Goal: Task Accomplishment & Management: Manage account settings

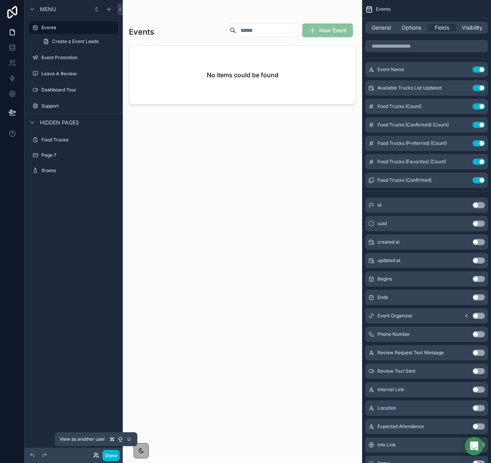
click at [97, 454] on icon at bounding box center [96, 455] width 6 height 6
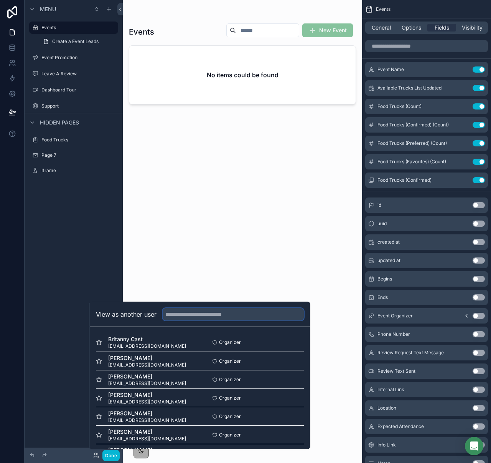
click at [184, 310] on input "text" at bounding box center [233, 314] width 141 height 12
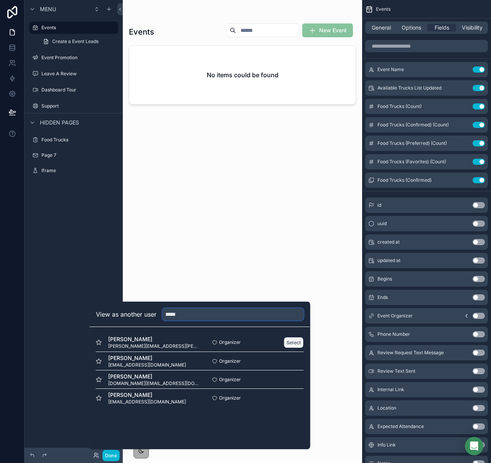
type input "*****"
click at [291, 340] on button "Select" at bounding box center [294, 342] width 20 height 11
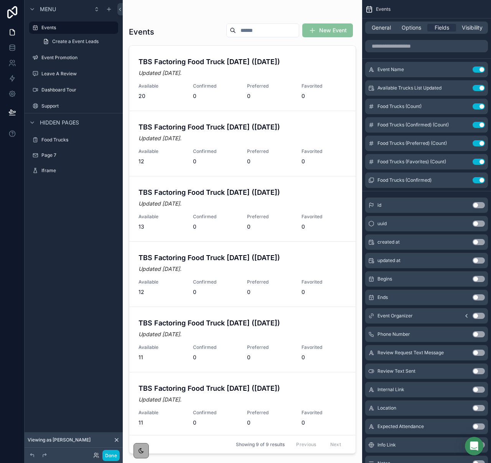
click at [212, 71] on div at bounding box center [243, 226] width 240 height 453
click at [256, 93] on span "0" at bounding box center [269, 96] width 45 height 8
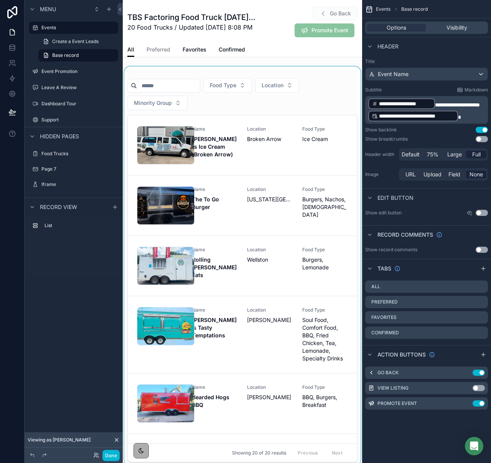
click at [261, 148] on div at bounding box center [243, 265] width 240 height 398
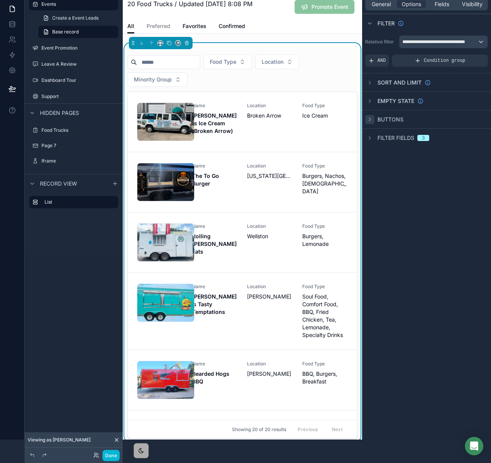
click at [370, 119] on icon "scrollable content" at bounding box center [370, 119] width 6 height 6
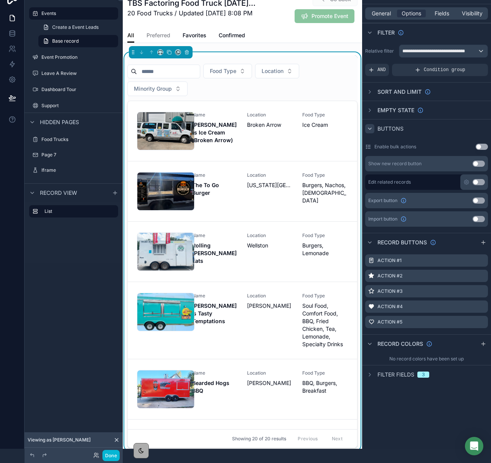
scroll to position [17, 0]
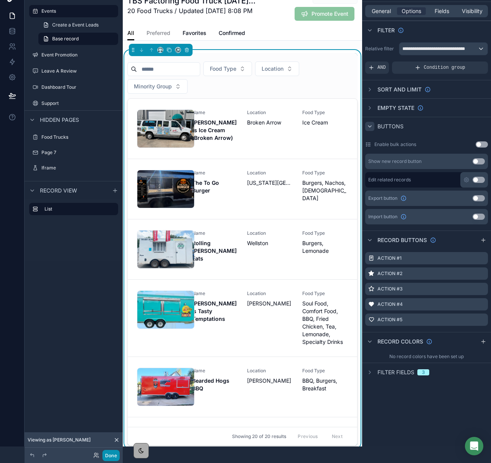
click at [111, 452] on button "Done" at bounding box center [110, 455] width 17 height 11
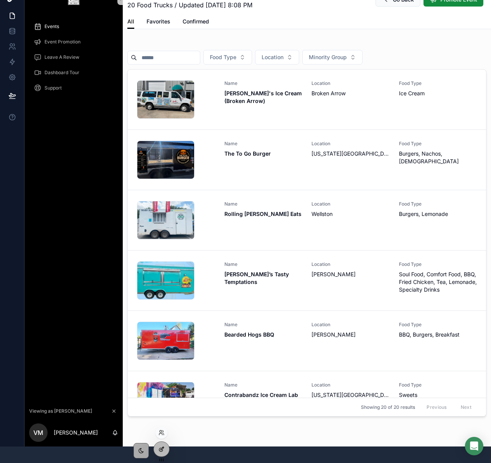
click at [159, 445] on div at bounding box center [161, 448] width 15 height 15
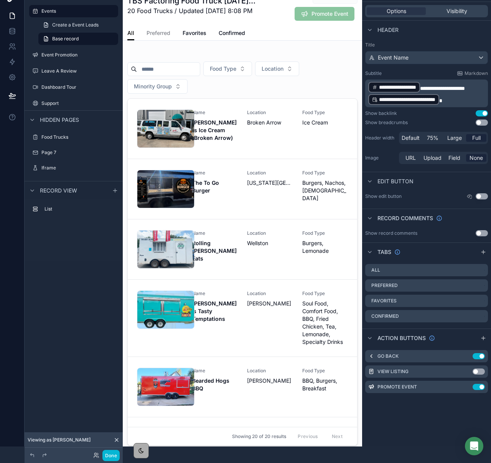
scroll to position [0, 0]
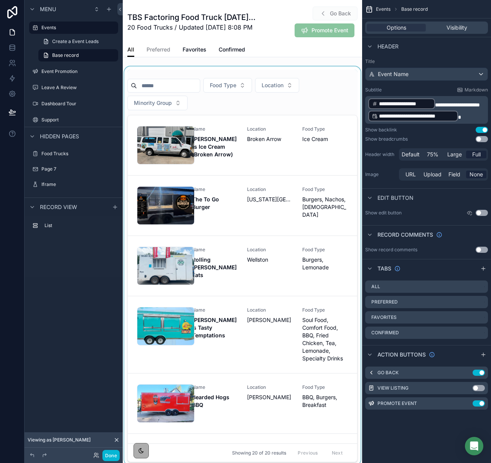
click at [289, 112] on div at bounding box center [243, 265] width 240 height 398
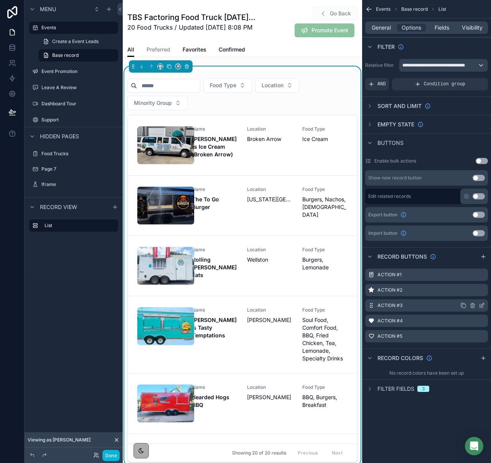
click at [481, 307] on icon "scrollable content" at bounding box center [482, 305] width 6 height 6
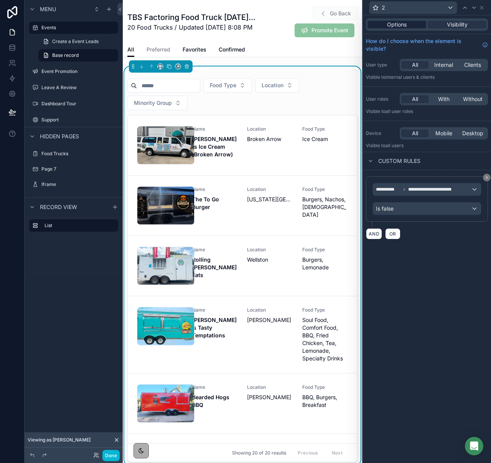
click at [380, 23] on div "Options" at bounding box center [397, 25] width 59 height 8
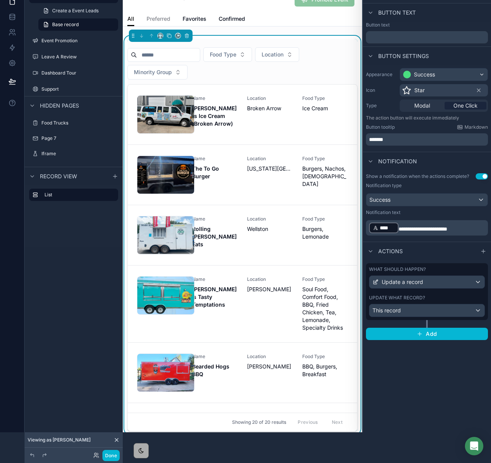
scroll to position [53, 0]
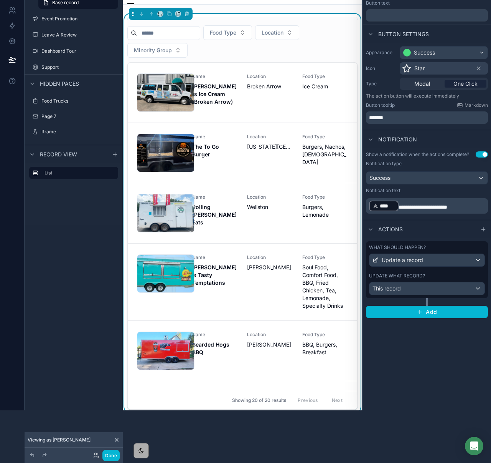
click at [469, 209] on p "**********" at bounding box center [427, 206] width 117 height 12
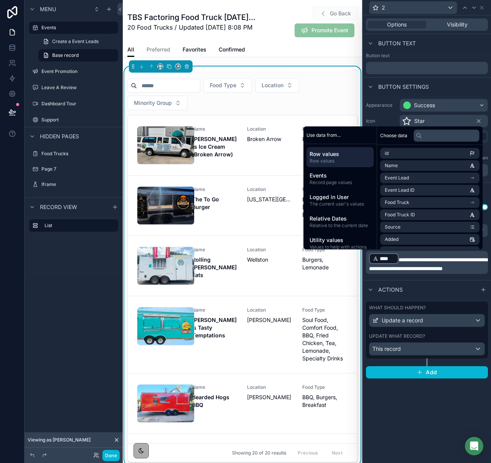
scroll to position [0, 0]
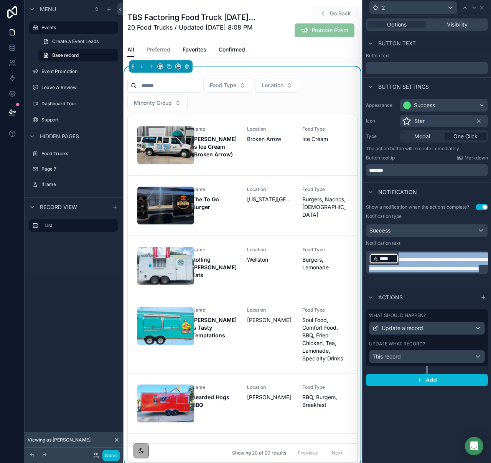
click at [165, 49] on span "Preferred" at bounding box center [159, 50] width 24 height 8
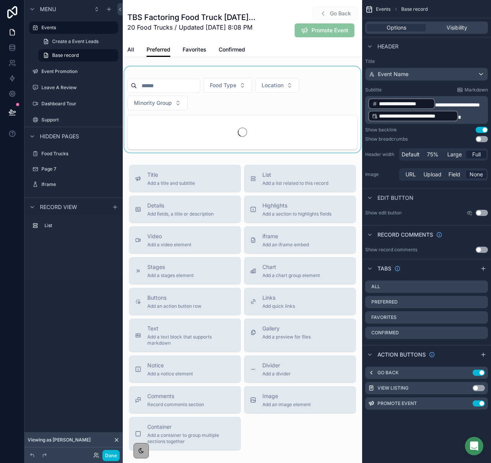
click at [285, 118] on div at bounding box center [243, 109] width 240 height 86
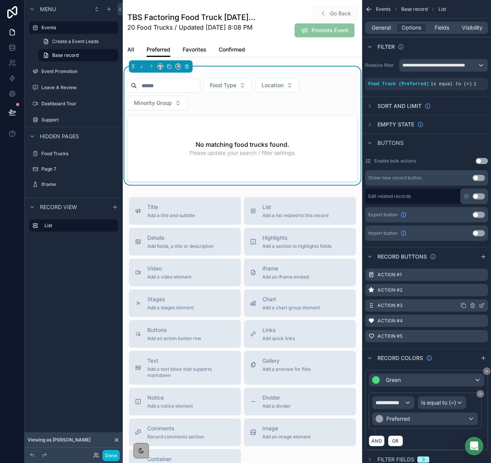
click at [481, 305] on icon "scrollable content" at bounding box center [482, 305] width 6 height 6
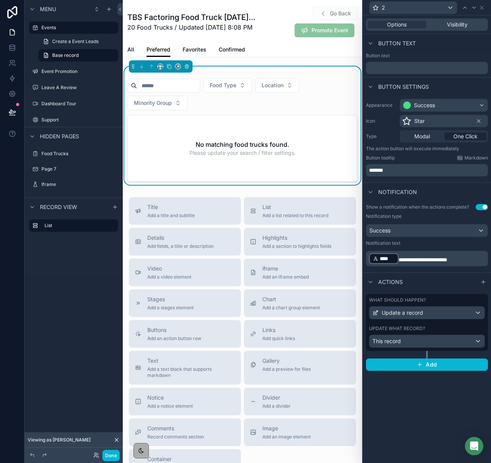
click at [466, 258] on p "**********" at bounding box center [427, 258] width 117 height 12
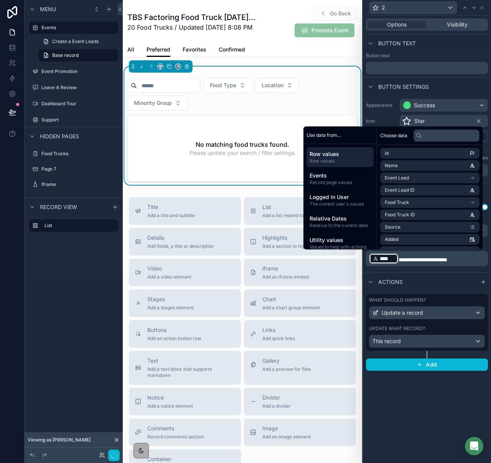
click at [467, 259] on p "**********" at bounding box center [427, 258] width 117 height 12
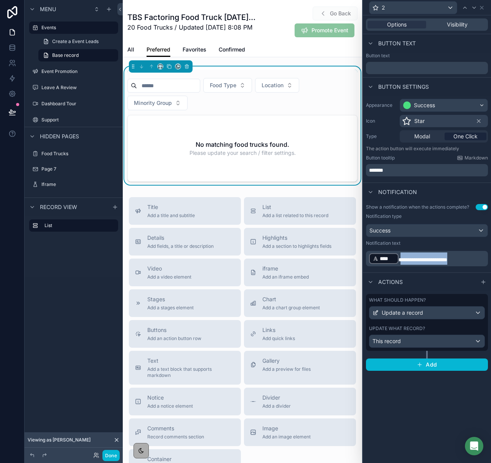
drag, startPoint x: 470, startPoint y: 260, endPoint x: 401, endPoint y: 259, distance: 69.1
click at [401, 259] on p "**********" at bounding box center [427, 258] width 117 height 12
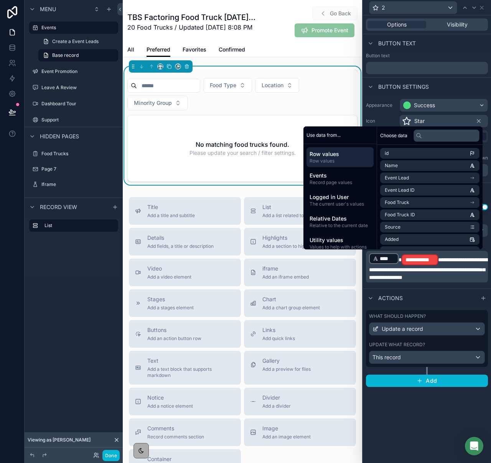
click at [438, 258] on span "**********" at bounding box center [428, 268] width 119 height 23
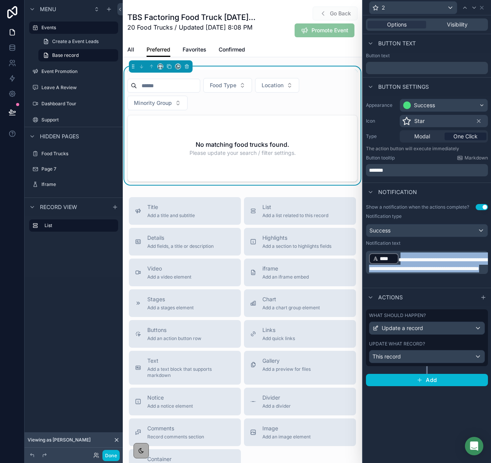
drag, startPoint x: 446, startPoint y: 276, endPoint x: 401, endPoint y: 257, distance: 48.9
click at [401, 257] on p "**********" at bounding box center [427, 262] width 117 height 20
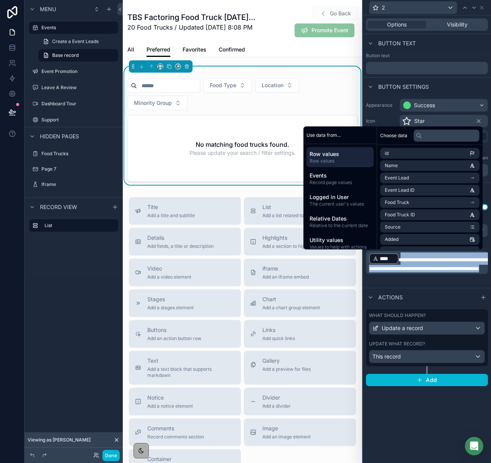
click at [204, 54] on link "Favorites" at bounding box center [195, 50] width 24 height 15
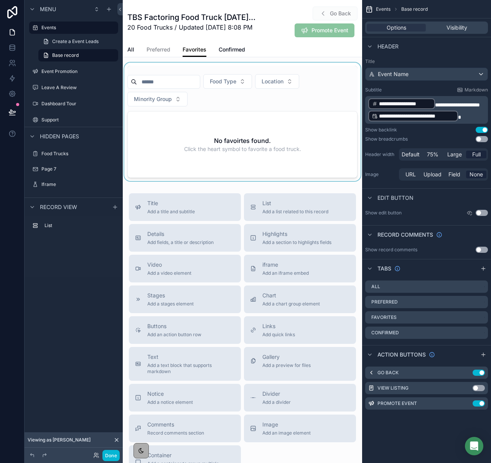
scroll to position [5, 0]
click at [296, 160] on div at bounding box center [243, 121] width 240 height 118
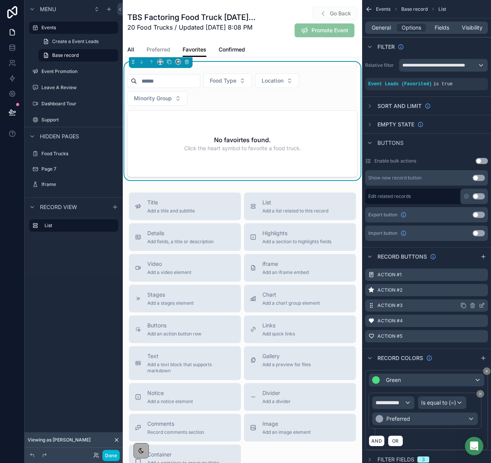
click at [483, 306] on icon "scrollable content" at bounding box center [482, 305] width 6 height 6
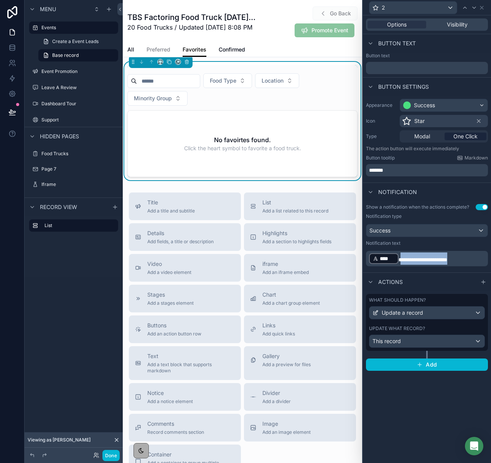
drag, startPoint x: 471, startPoint y: 260, endPoint x: 407, endPoint y: 261, distance: 64.1
click at [401, 259] on p "**********" at bounding box center [427, 258] width 117 height 12
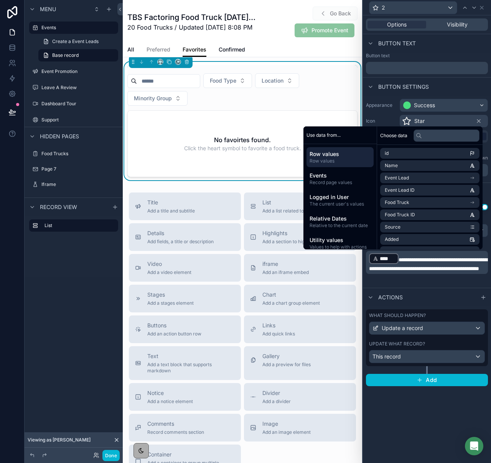
scroll to position [0, 0]
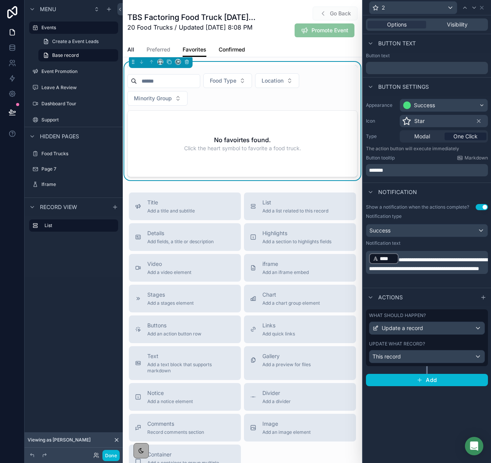
click at [240, 48] on span "Confirmed" at bounding box center [232, 50] width 26 height 8
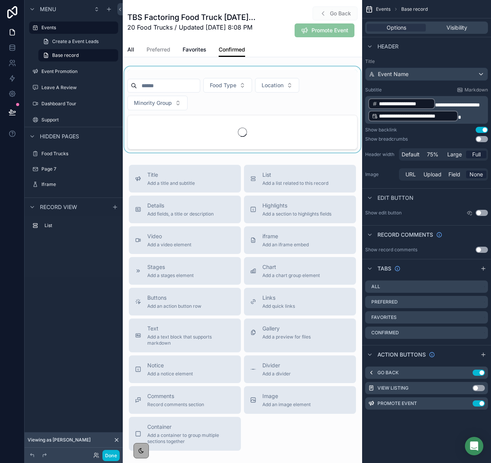
click at [312, 132] on div at bounding box center [243, 109] width 240 height 86
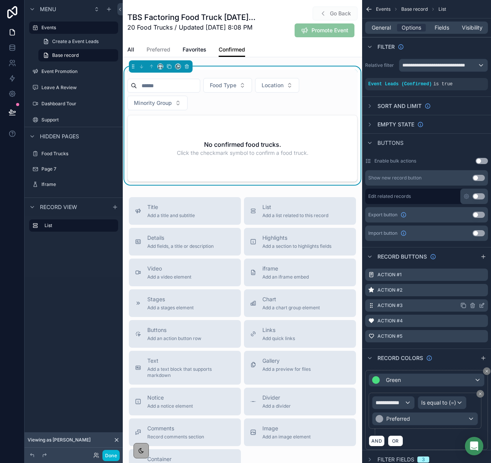
click at [483, 304] on icon "scrollable content" at bounding box center [482, 305] width 6 height 6
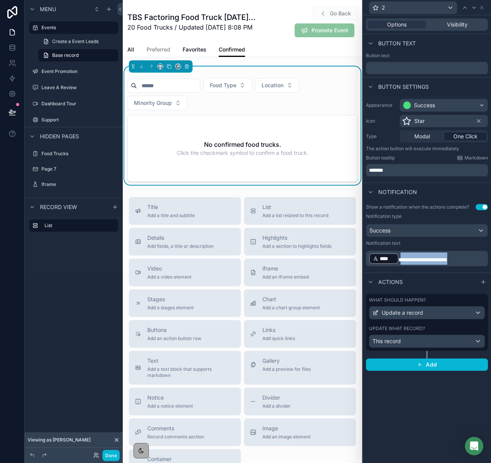
drag, startPoint x: 466, startPoint y: 259, endPoint x: 402, endPoint y: 259, distance: 64.5
click at [402, 259] on p "**********" at bounding box center [427, 258] width 117 height 12
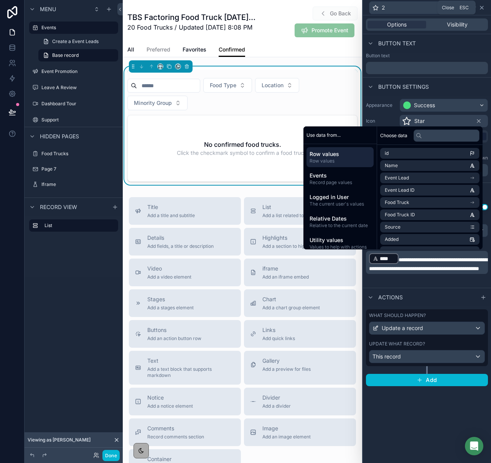
click at [481, 7] on icon at bounding box center [482, 8] width 6 height 6
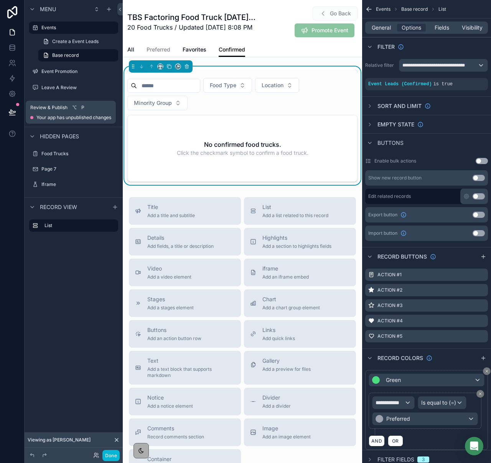
click at [10, 108] on icon at bounding box center [12, 112] width 8 height 8
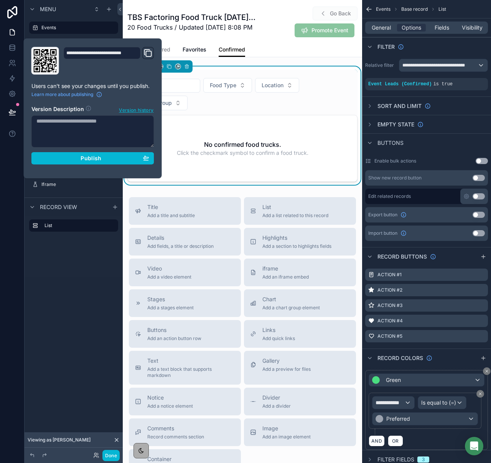
click at [61, 127] on textarea at bounding box center [92, 131] width 123 height 32
type textarea "**********"
click at [76, 164] on button "Publish" at bounding box center [92, 158] width 123 height 12
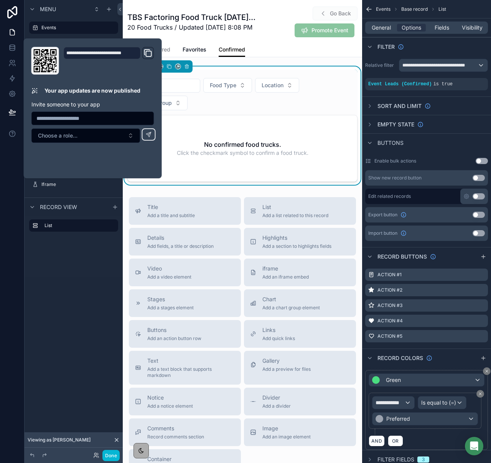
drag, startPoint x: 70, startPoint y: 327, endPoint x: 90, endPoint y: 383, distance: 58.8
click at [70, 333] on div "Menu Events Create a Event Leads Base record Event Promotion Leave A Review Das…" at bounding box center [74, 226] width 98 height 453
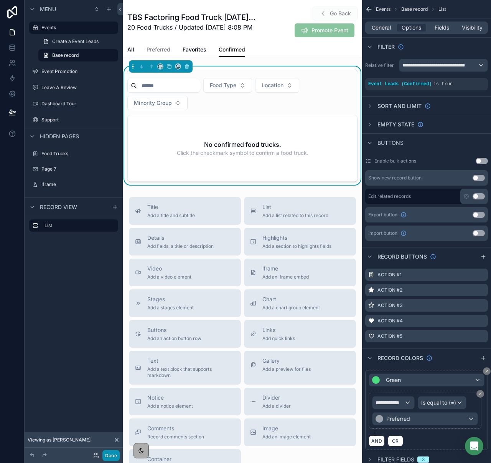
click at [113, 454] on button "Done" at bounding box center [110, 455] width 17 height 11
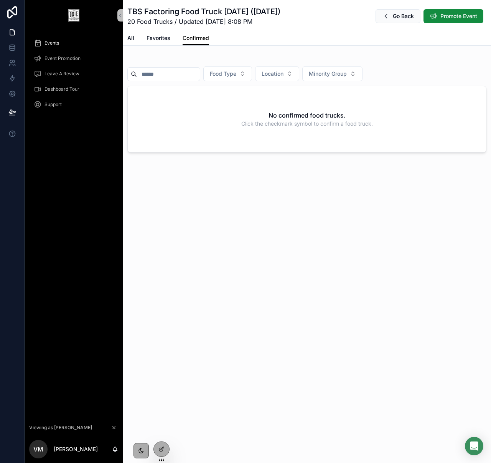
click at [63, 45] on div "Events" at bounding box center [74, 43] width 80 height 12
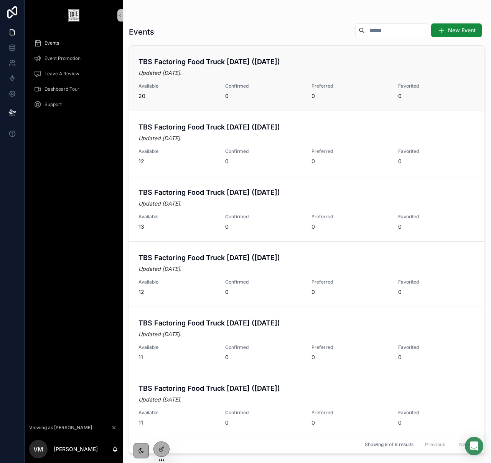
click at [185, 68] on div "TBS Factoring Food Truck [DATE] ([DATE]) [DATE] Available 20 Confirmed 0 Prefer…" at bounding box center [307, 77] width 337 height 43
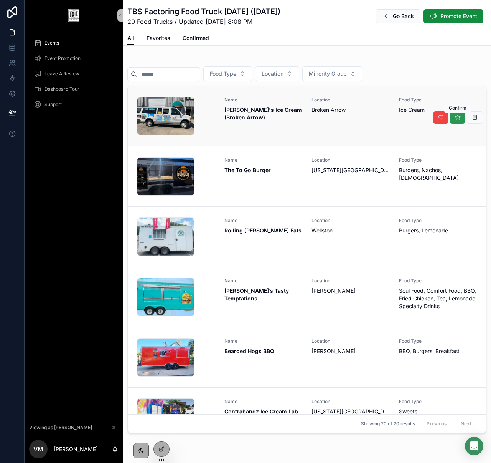
click at [456, 116] on icon at bounding box center [458, 117] width 6 height 6
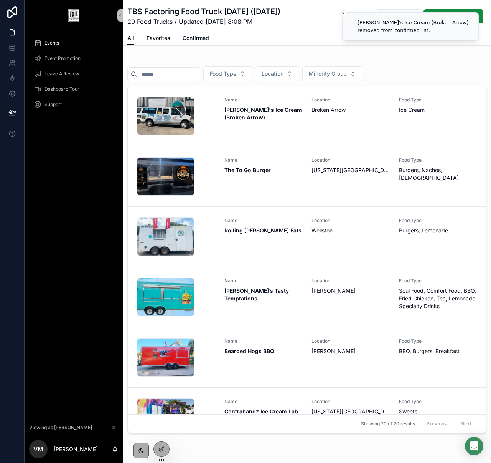
click at [167, 37] on span "Favorites" at bounding box center [159, 38] width 24 height 8
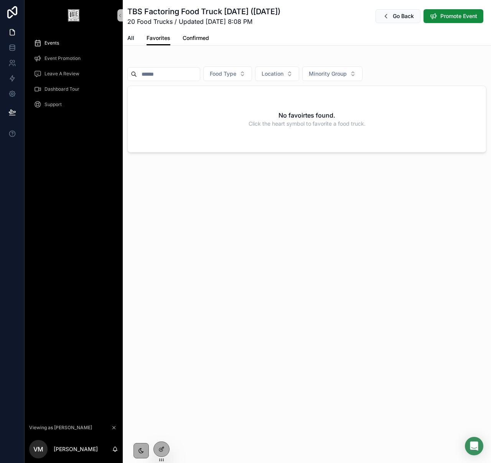
click at [193, 39] on span "Confirmed" at bounding box center [196, 38] width 26 height 8
click at [130, 37] on span "All" at bounding box center [130, 38] width 7 height 8
